Goal: Check status: Check status

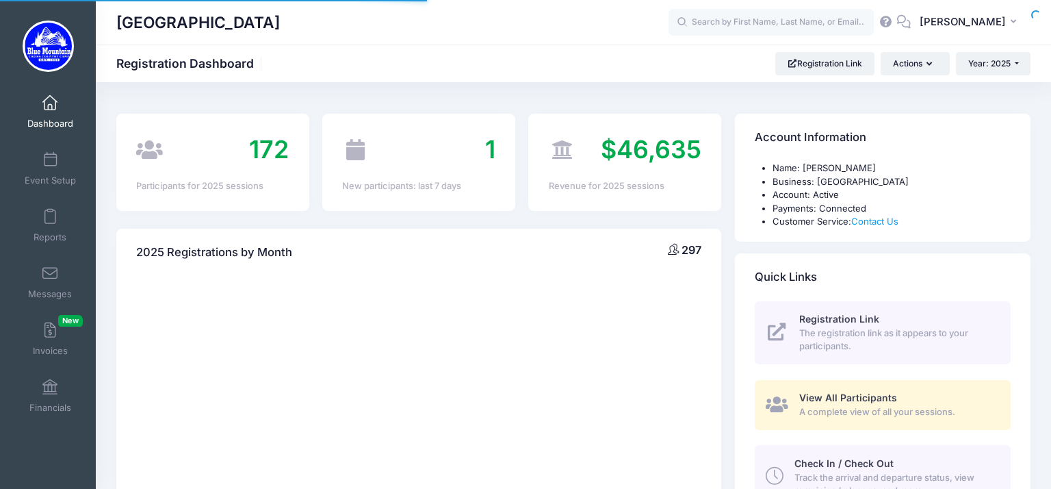
select select
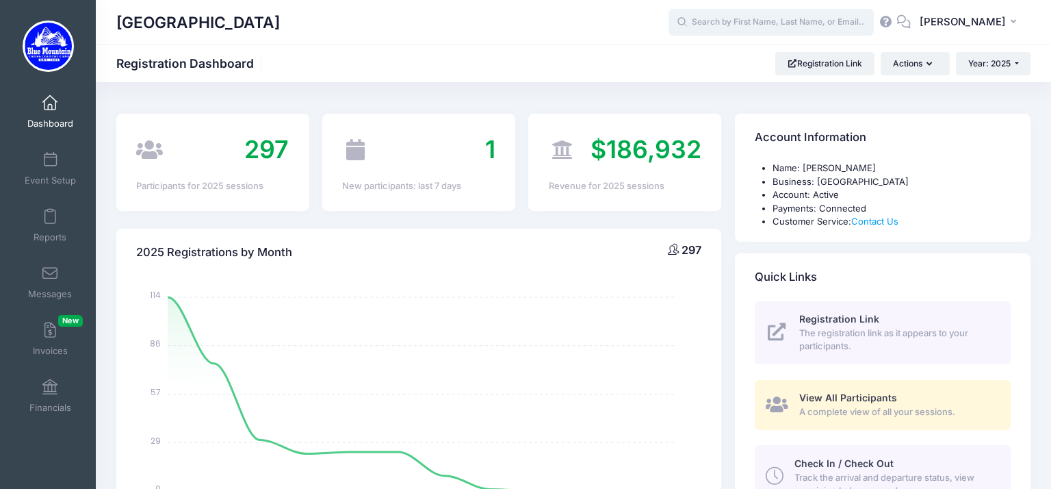
click at [730, 18] on input "text" at bounding box center [771, 22] width 205 height 27
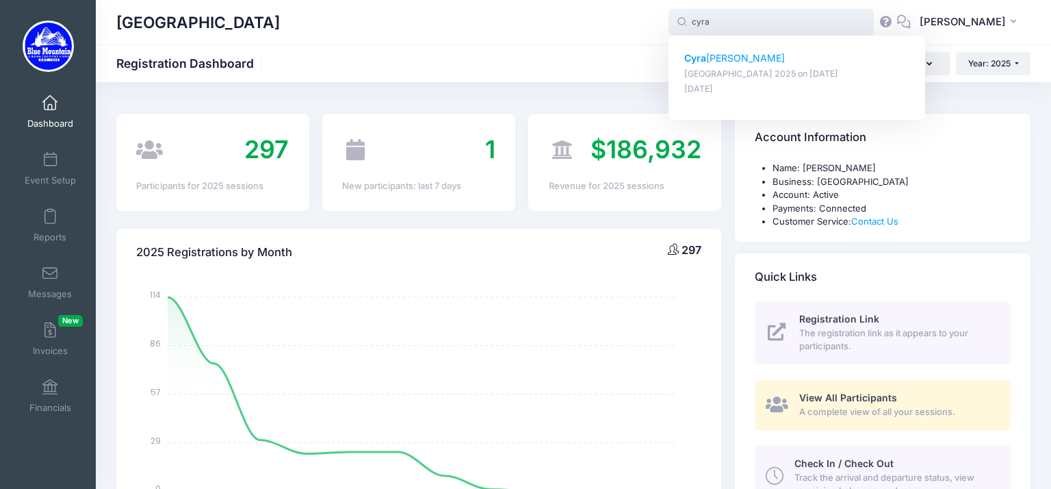
click at [733, 57] on p "Cyra Sachan" at bounding box center [797, 58] width 226 height 14
type input "Cyra Sachan (Blue Mountain Cross Country Camp 2025, Aug-17, 2025)"
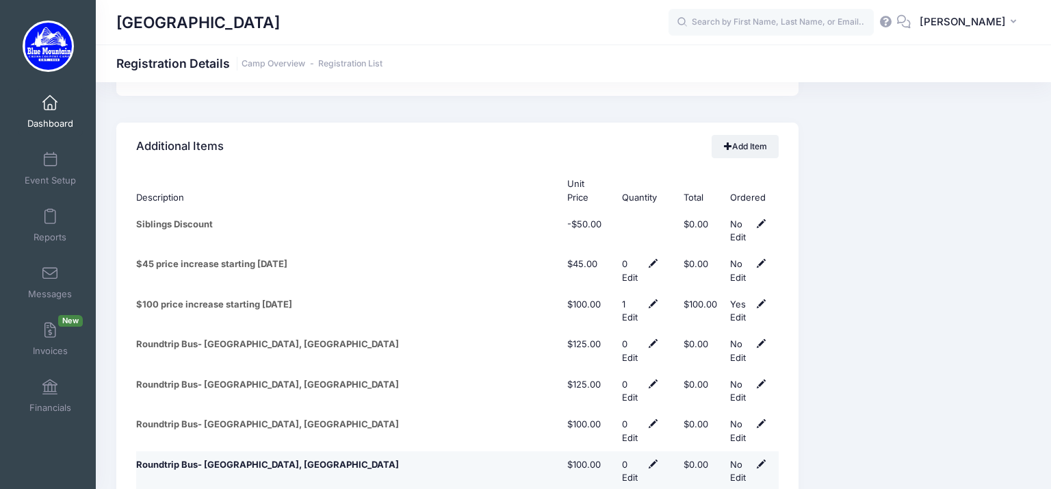
scroll to position [6529, 0]
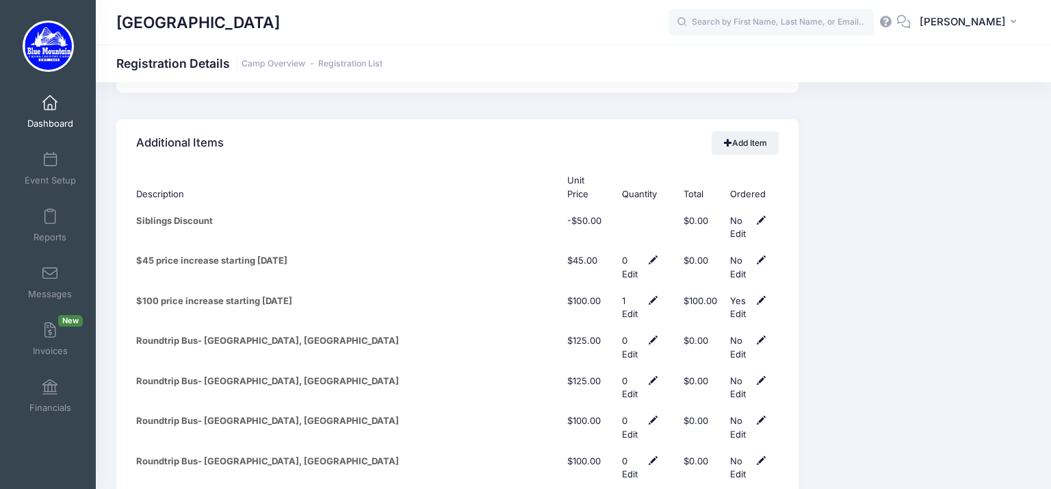
type input "1"
click at [751, 25] on input "text" at bounding box center [771, 22] width 205 height 27
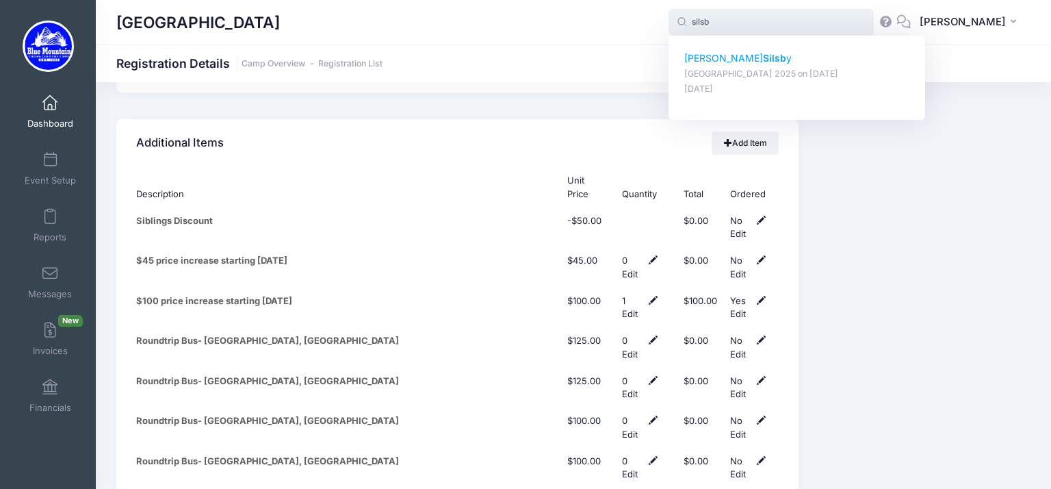
click at [710, 57] on p "[PERSON_NAME] y" at bounding box center [797, 58] width 226 height 14
type input "[PERSON_NAME] ([GEOGRAPHIC_DATA] 2025, [DATE])"
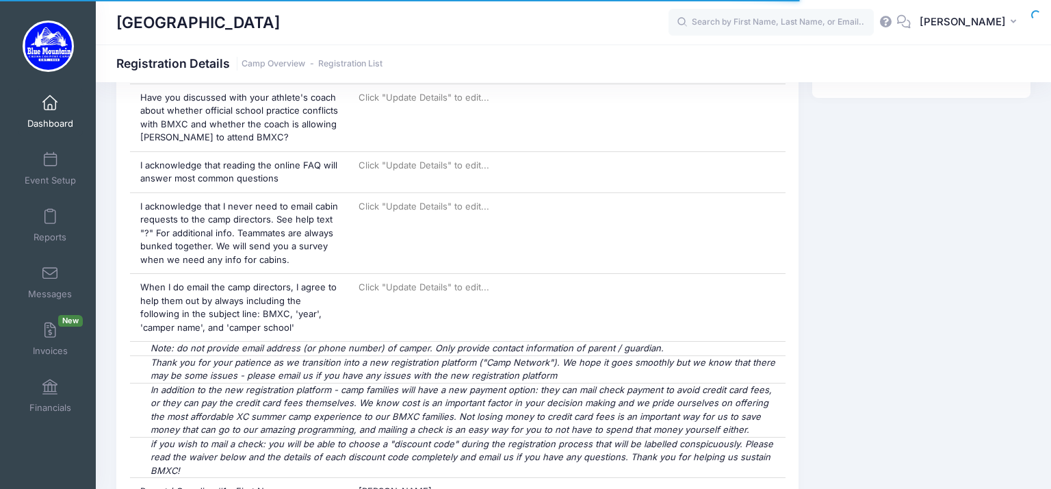
scroll to position [857, 0]
